Goal: Transaction & Acquisition: Purchase product/service

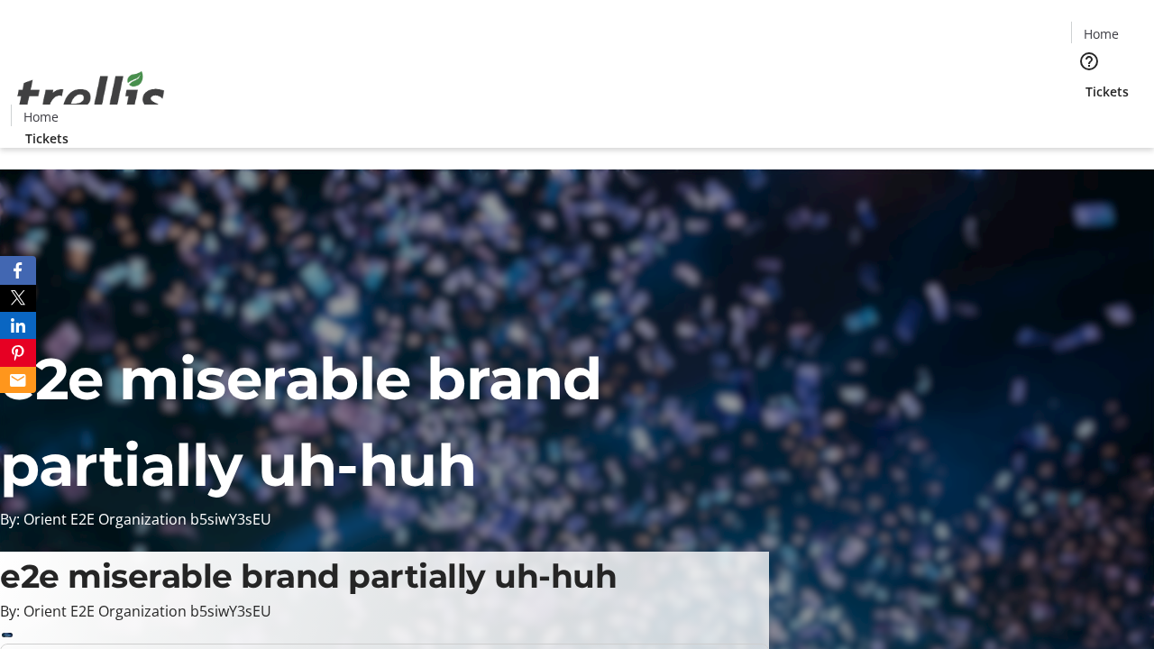
click at [1085, 82] on span "Tickets" at bounding box center [1106, 91] width 43 height 19
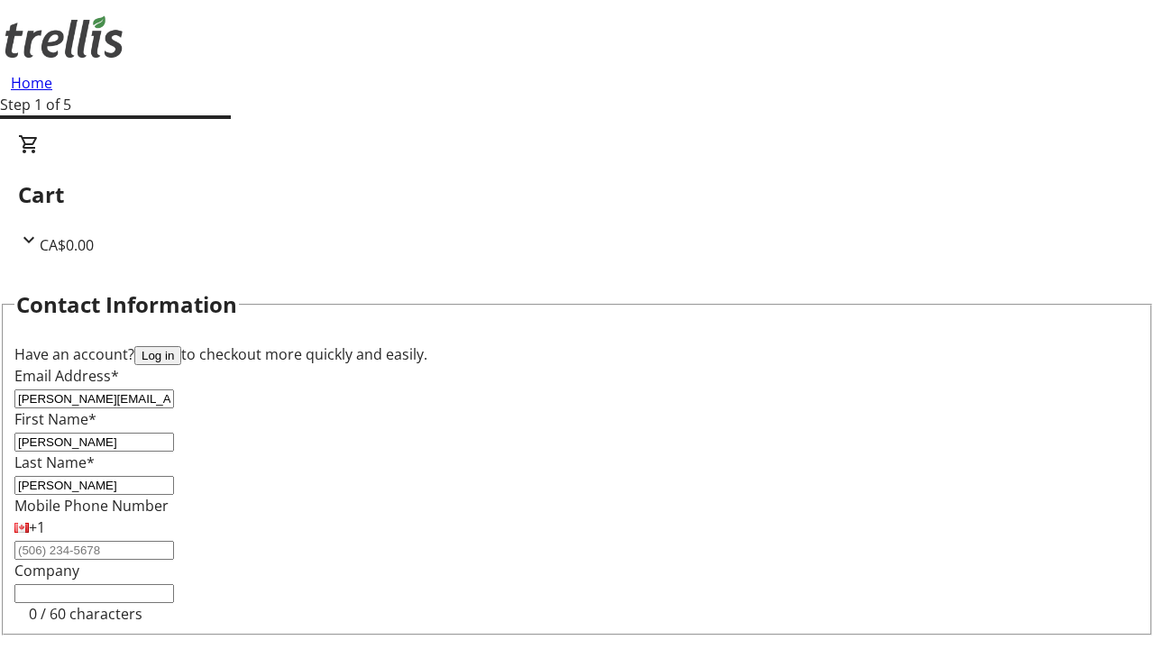
type input "[PERSON_NAME]"
